Goal: Task Accomplishment & Management: Use online tool/utility

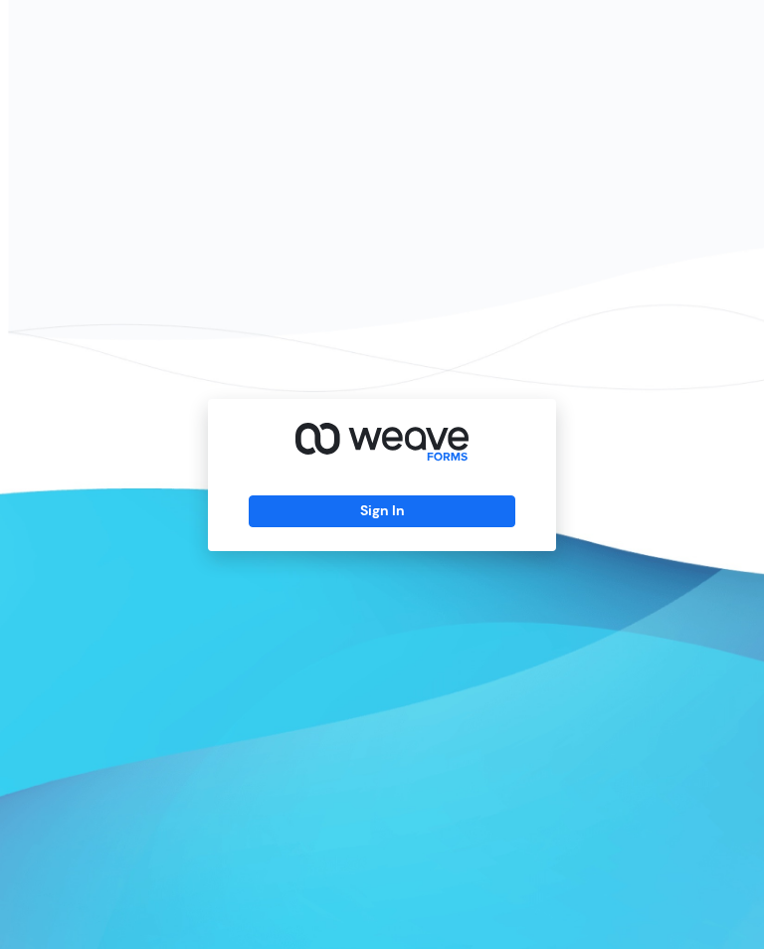
click at [359, 523] on button "Sign In" at bounding box center [382, 512] width 266 height 32
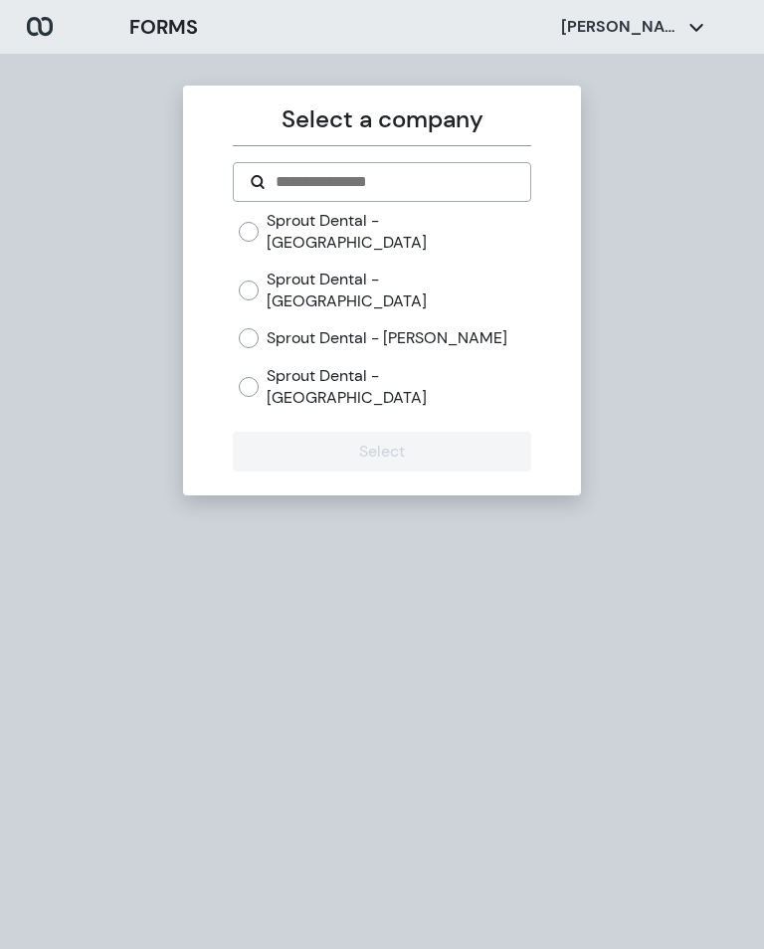
click at [355, 269] on label "Sprout Dental - [GEOGRAPHIC_DATA]" at bounding box center [399, 290] width 264 height 43
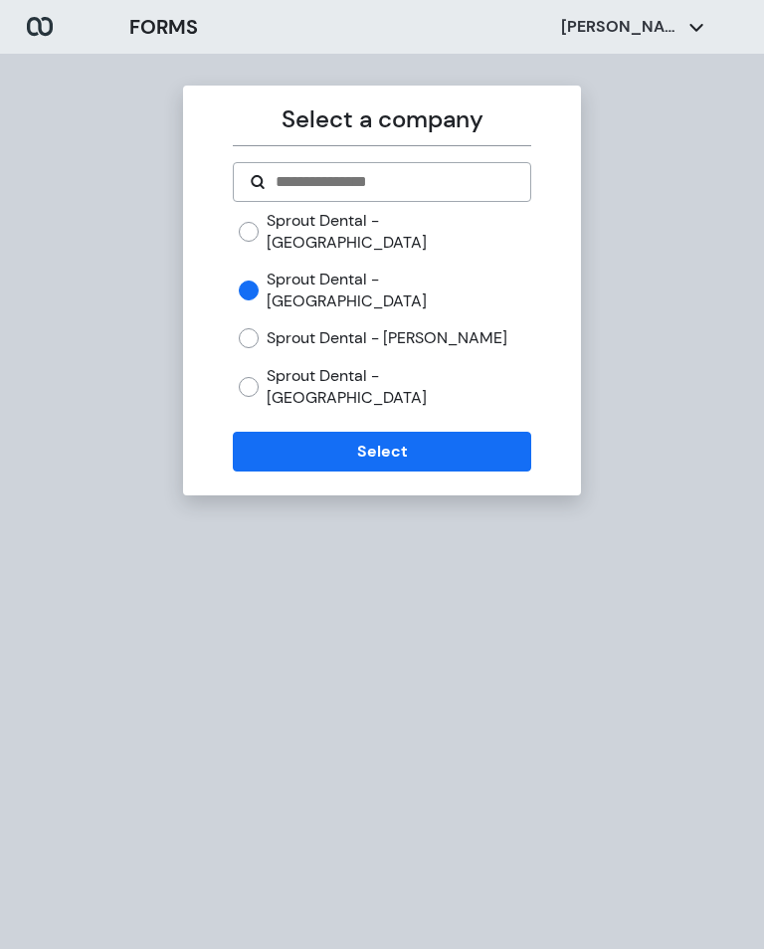
click at [358, 432] on button "Select" at bounding box center [382, 452] width 298 height 40
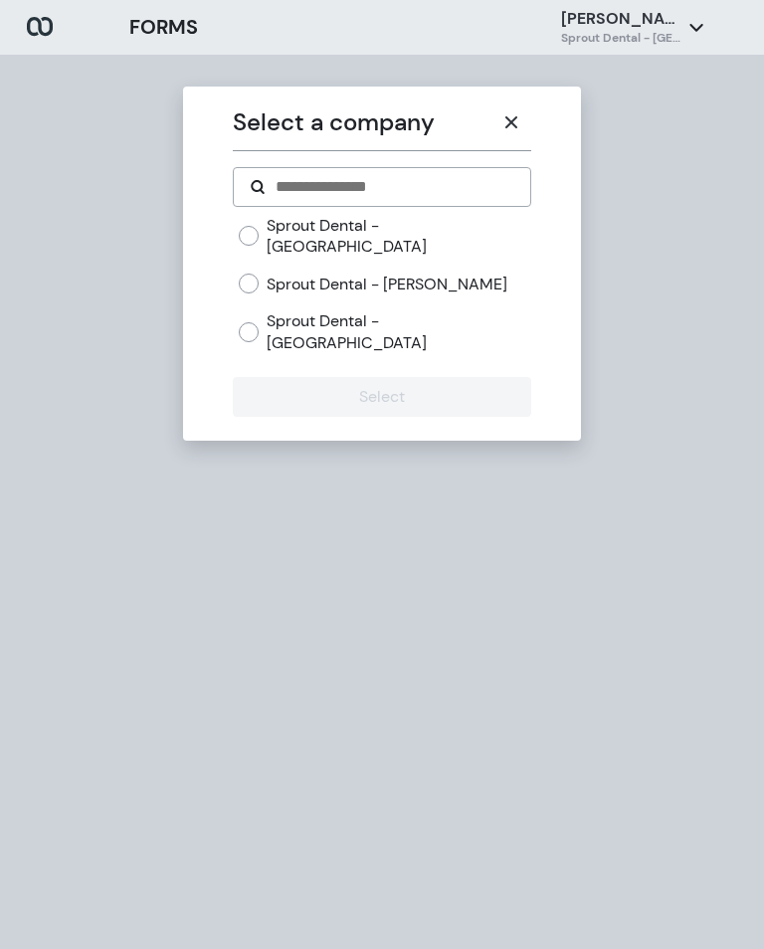
click at [529, 112] on button "button" at bounding box center [512, 123] width 40 height 40
